Goal: Find specific page/section: Find specific page/section

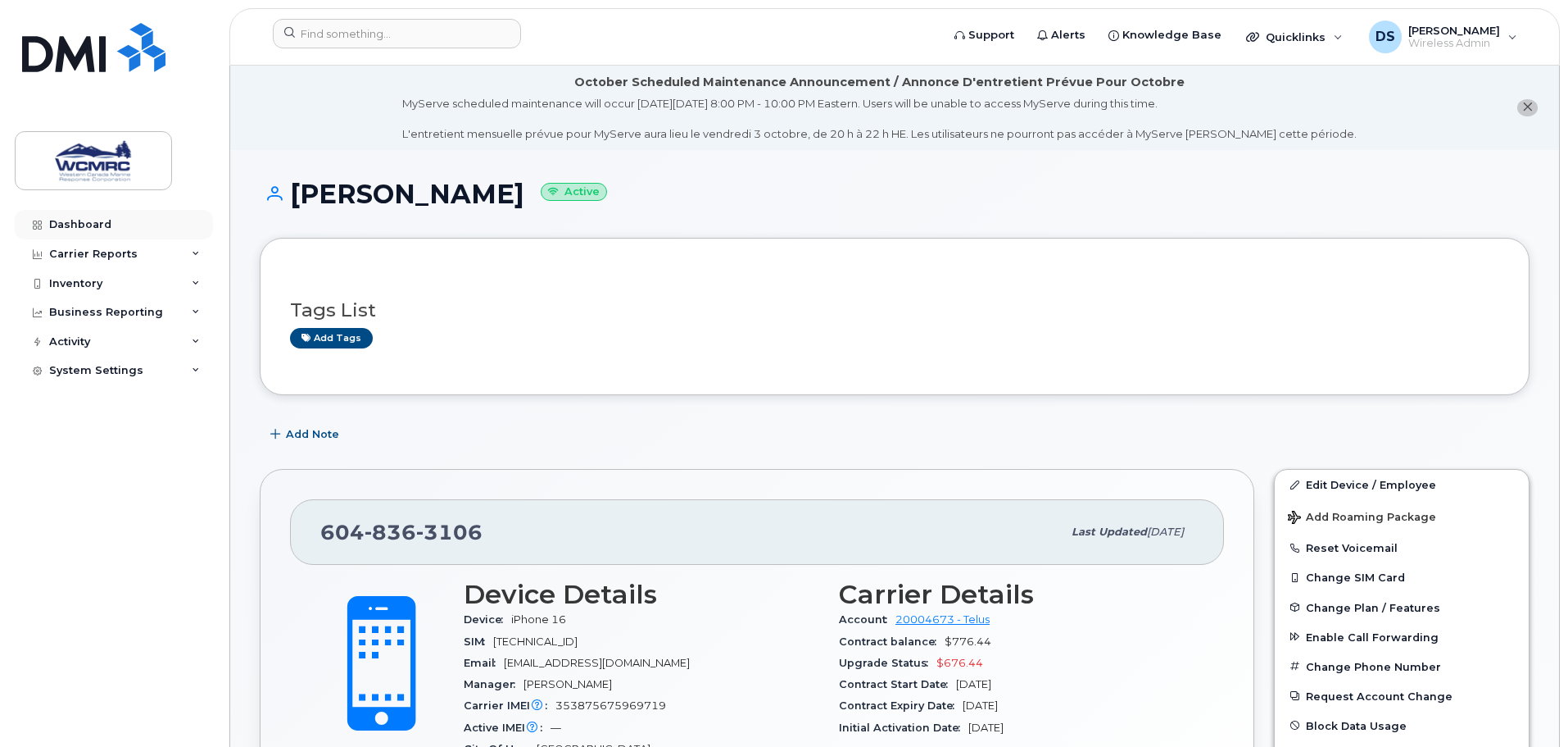
scroll to position [164, 0]
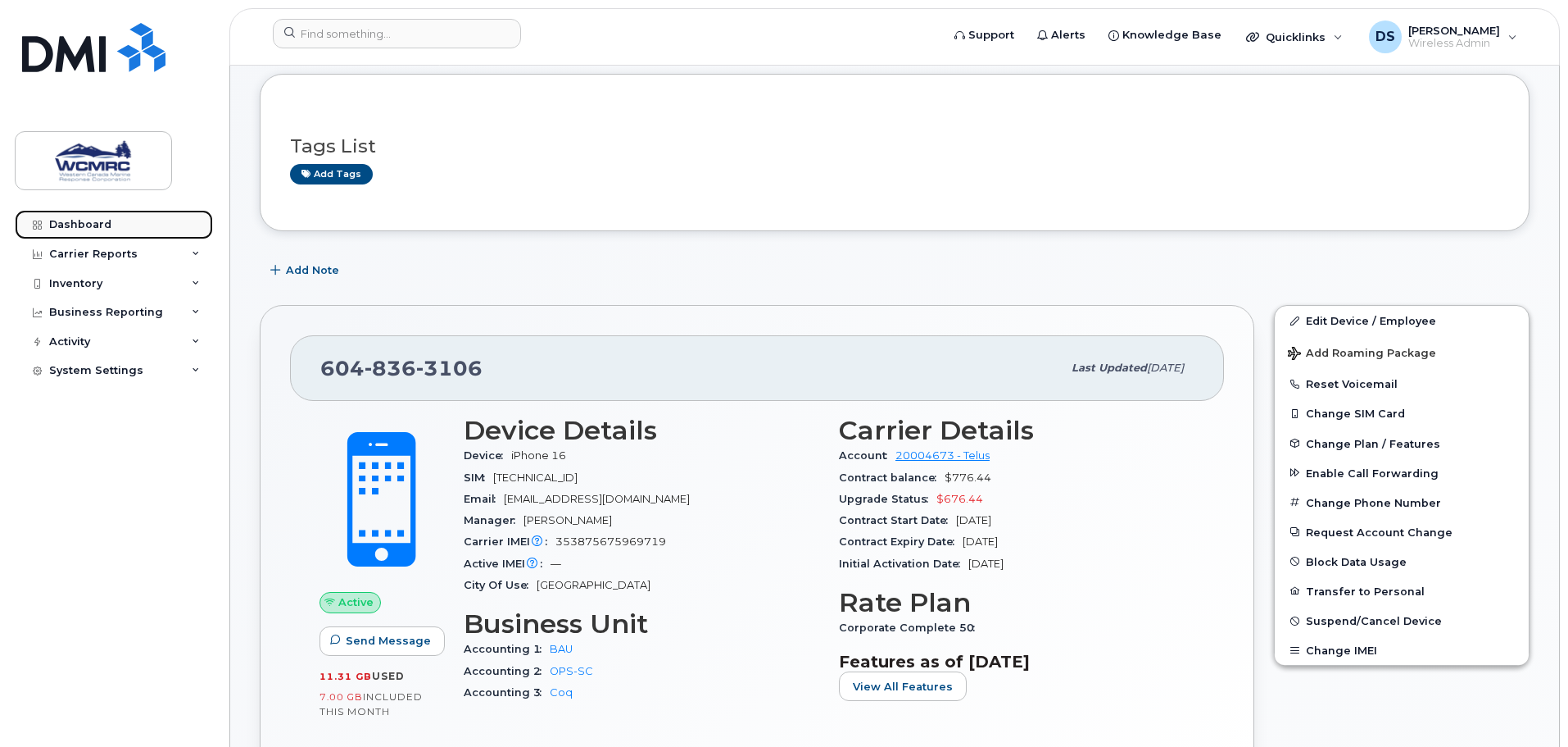
click at [153, 218] on link "Dashboard" at bounding box center [114, 225] width 198 height 30
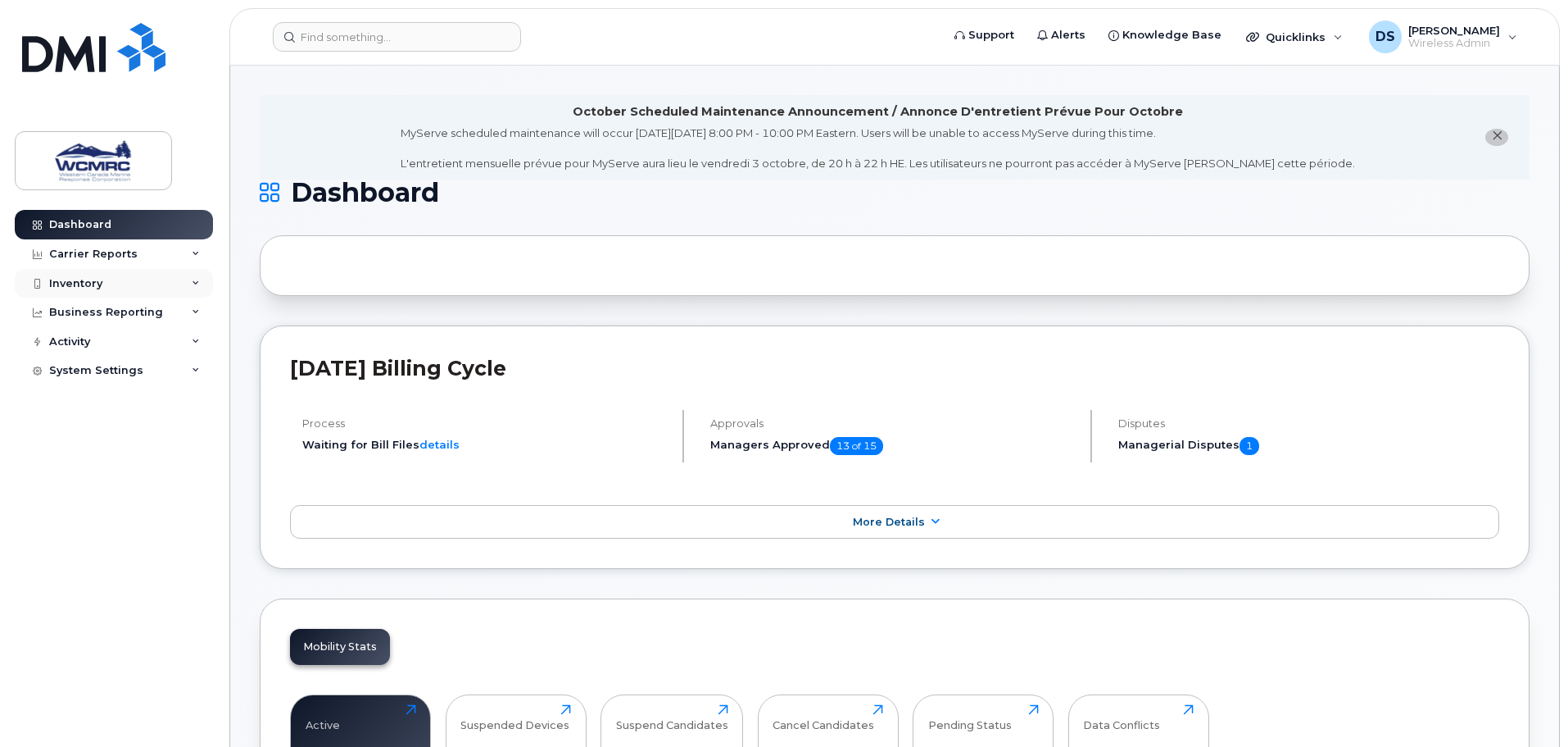
click at [166, 285] on div "Inventory" at bounding box center [114, 284] width 198 height 30
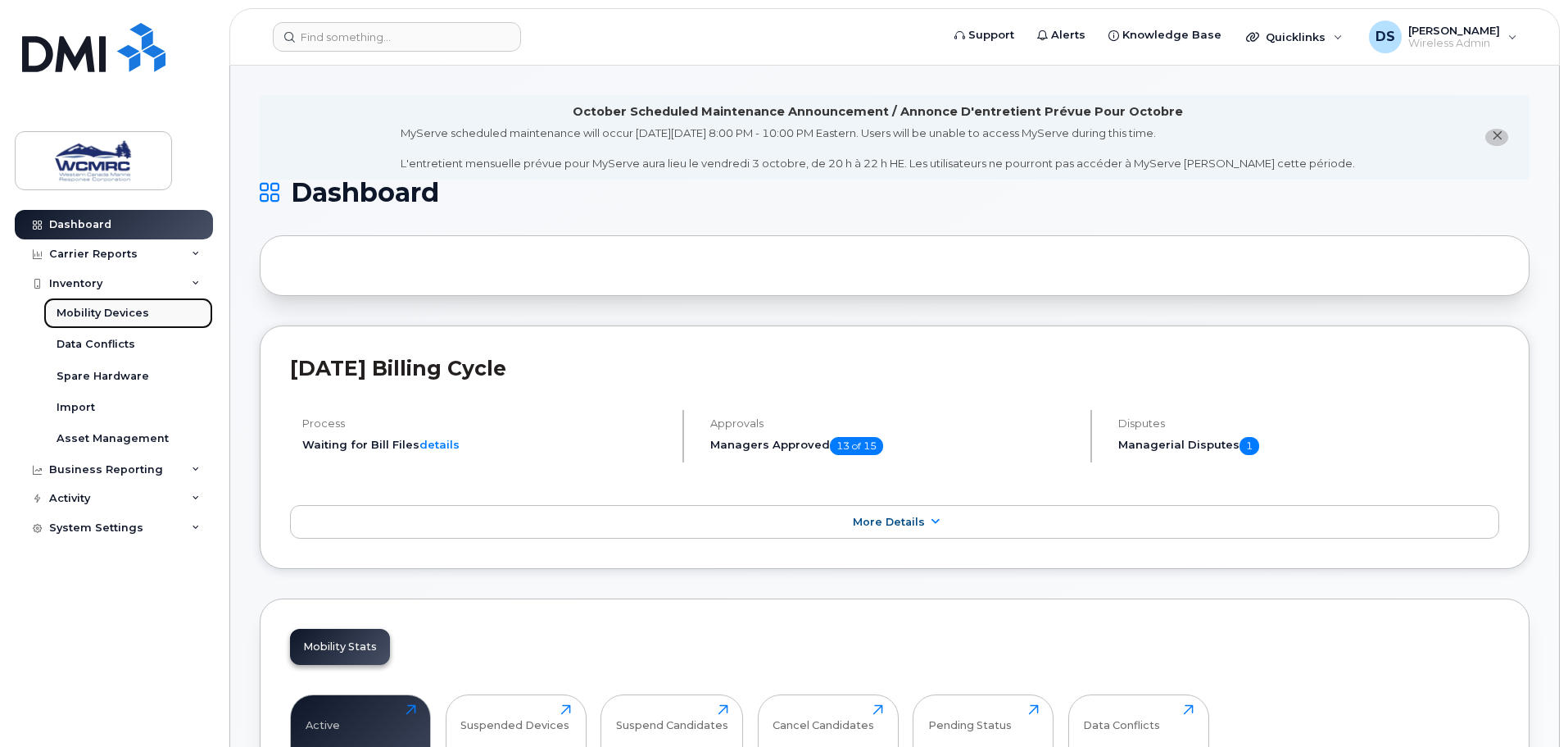
click at [148, 310] on link "Mobility Devices" at bounding box center [128, 313] width 169 height 32
